Goal: Information Seeking & Learning: Learn about a topic

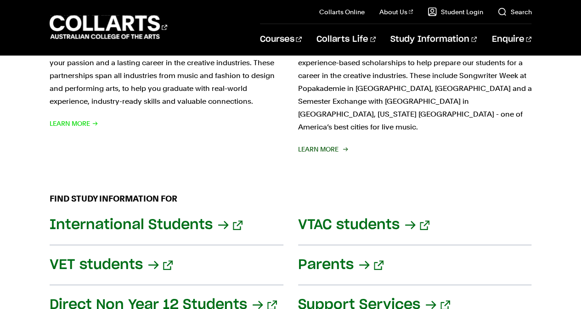
scroll to position [1057, 0]
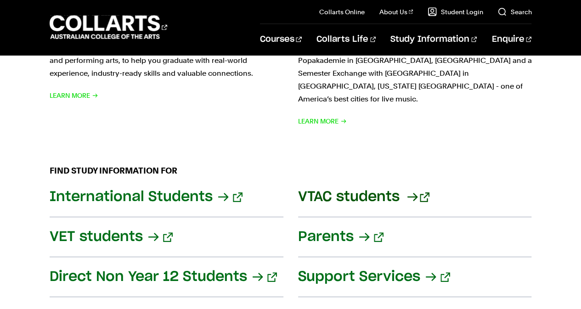
click at [375, 184] on link "VTAC students" at bounding box center [415, 197] width 234 height 40
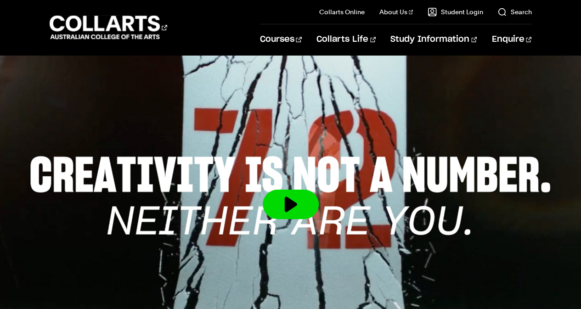
scroll to position [97, 0]
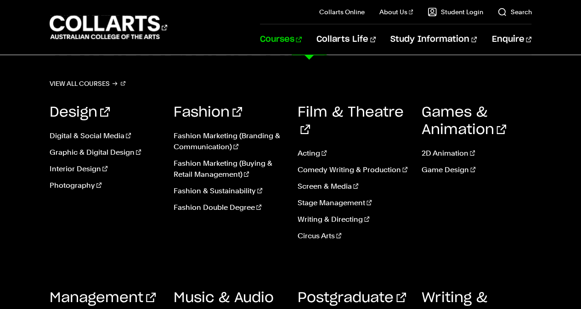
click at [302, 37] on link "Courses" at bounding box center [281, 39] width 42 height 30
click at [206, 291] on link "Music & Audio" at bounding box center [224, 306] width 100 height 31
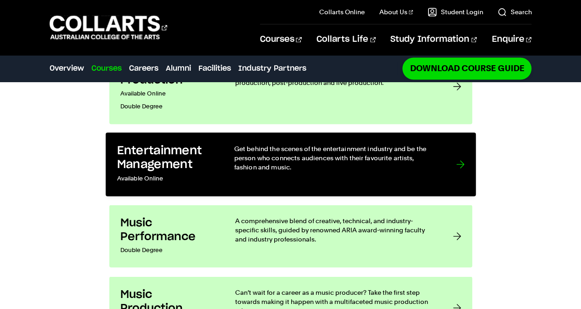
scroll to position [781, 0]
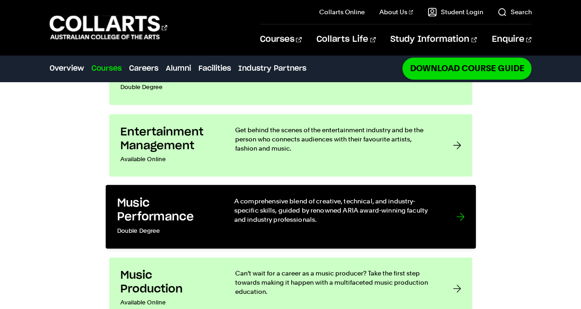
click at [157, 196] on h3 "Music Performance" at bounding box center [166, 210] width 98 height 28
click at [149, 196] on h3 "Music Performance" at bounding box center [166, 210] width 98 height 28
click at [451, 197] on link "Music Performance Double Degree A comprehensive blend of creative, technical, a…" at bounding box center [291, 217] width 370 height 64
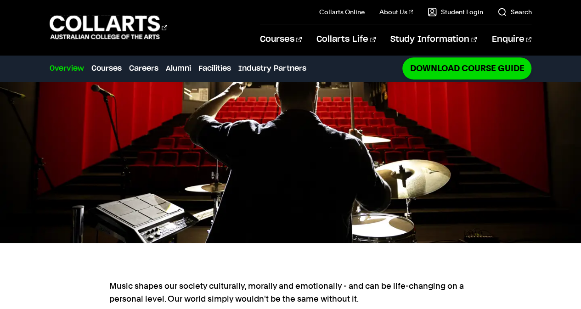
scroll to position [0, 0]
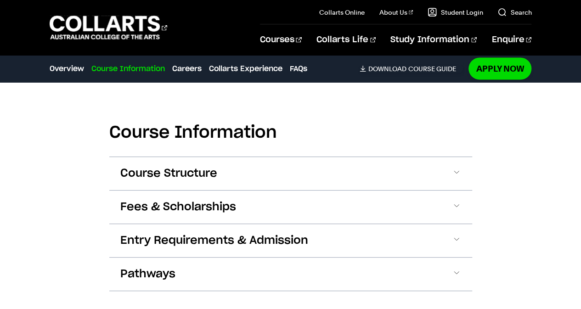
scroll to position [919, 0]
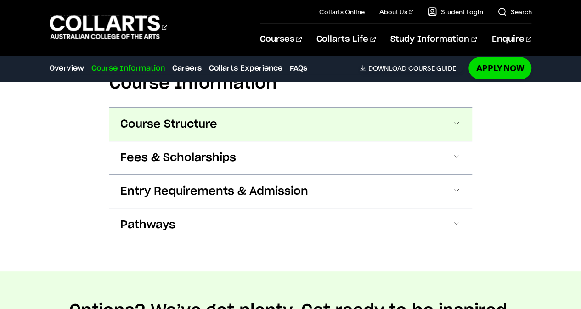
click at [454, 125] on span at bounding box center [456, 125] width 9 height 12
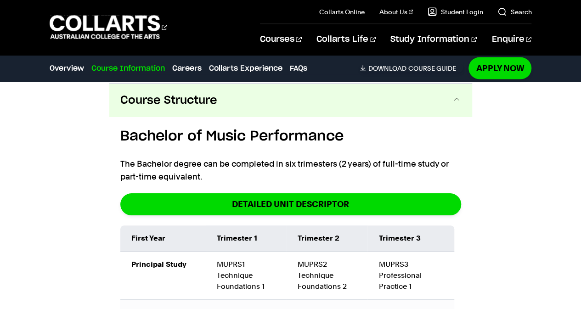
scroll to position [944, 0]
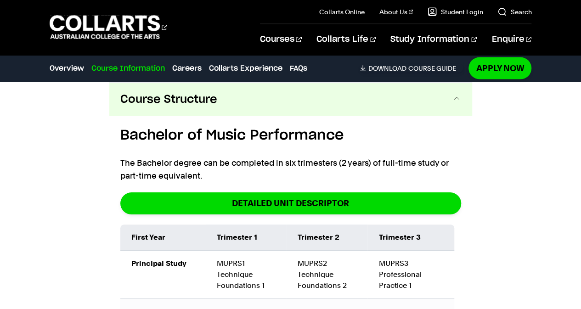
click at [455, 100] on span at bounding box center [456, 100] width 9 height 12
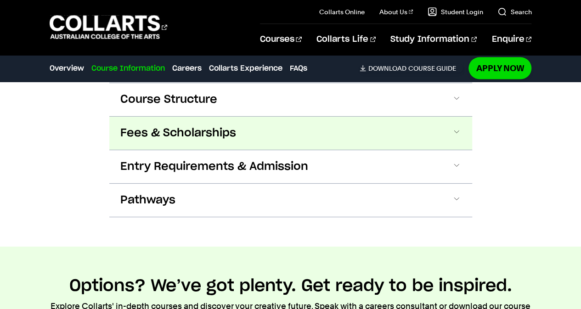
click at [452, 135] on span at bounding box center [456, 133] width 9 height 12
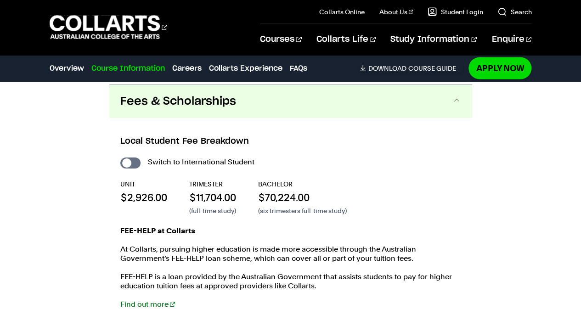
scroll to position [977, 0]
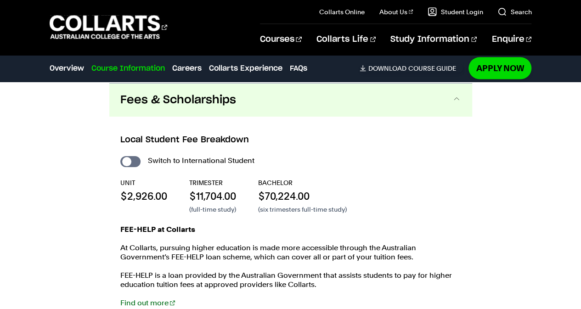
click at [455, 103] on span at bounding box center [456, 100] width 9 height 12
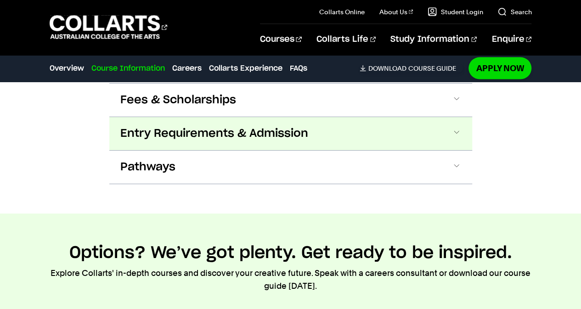
click at [459, 131] on span at bounding box center [456, 134] width 9 height 12
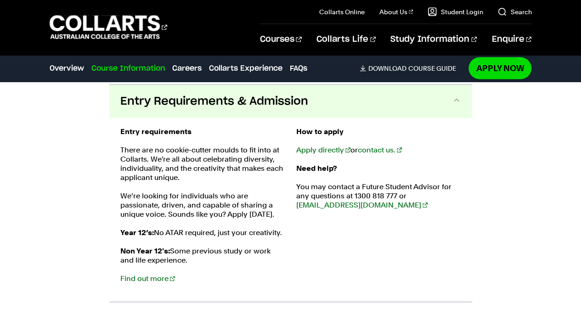
scroll to position [1010, 0]
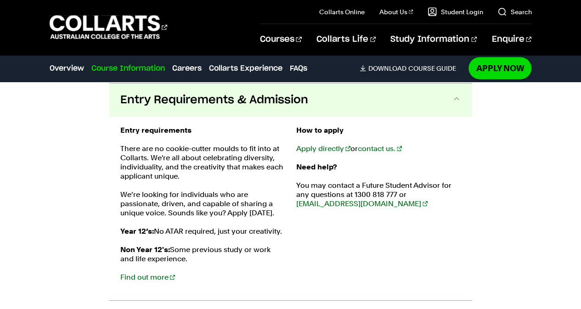
click at [457, 96] on span at bounding box center [456, 100] width 9 height 12
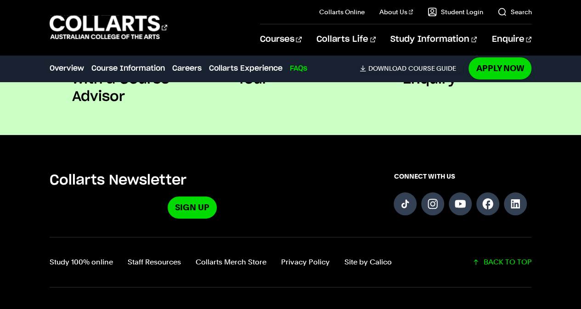
scroll to position [3124, 0]
